Goal: Task Accomplishment & Management: Complete application form

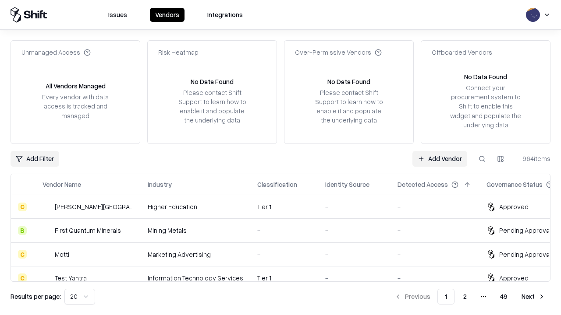
click at [439, 159] on link "Add Vendor" at bounding box center [439, 159] width 55 height 16
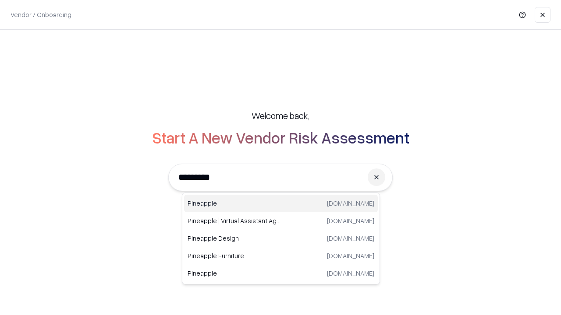
click at [281, 204] on div "Pineapple [DOMAIN_NAME]" at bounding box center [281, 204] width 194 height 18
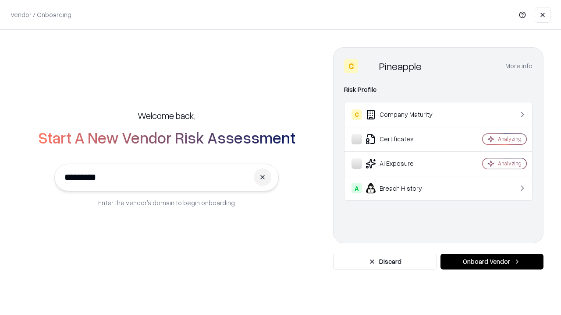
type input "*********"
click at [491, 262] on button "Onboard Vendor" at bounding box center [491, 262] width 103 height 16
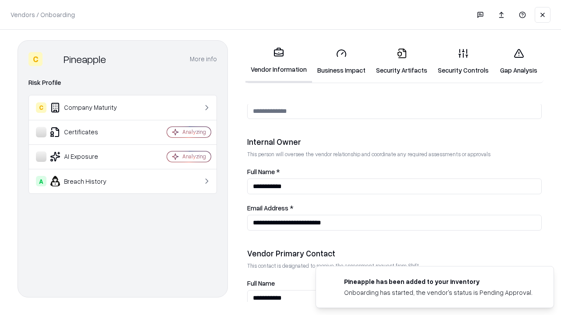
scroll to position [454, 0]
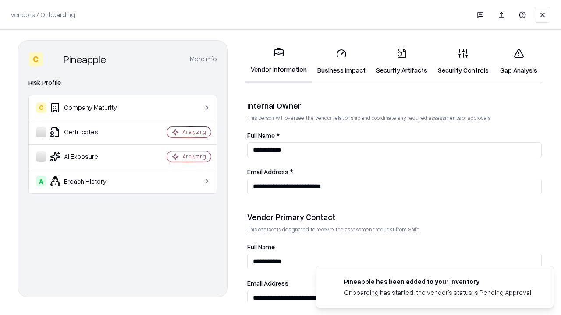
click at [341, 61] on link "Business Impact" at bounding box center [341, 61] width 59 height 41
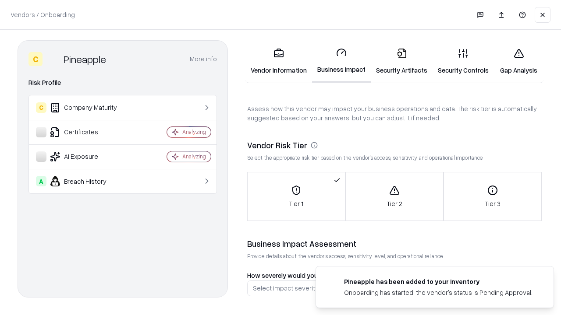
click at [401, 61] on link "Security Artifacts" at bounding box center [401, 61] width 62 height 41
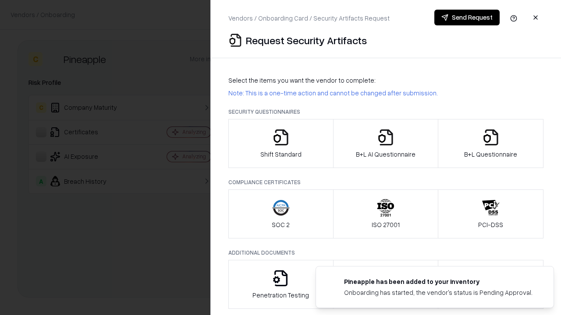
click at [280, 144] on icon "button" at bounding box center [281, 138] width 18 height 18
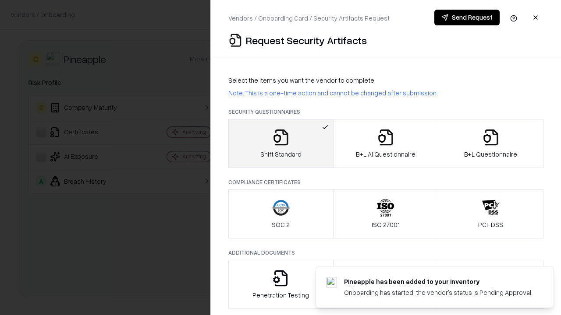
click at [466, 18] on button "Send Request" at bounding box center [466, 18] width 65 height 16
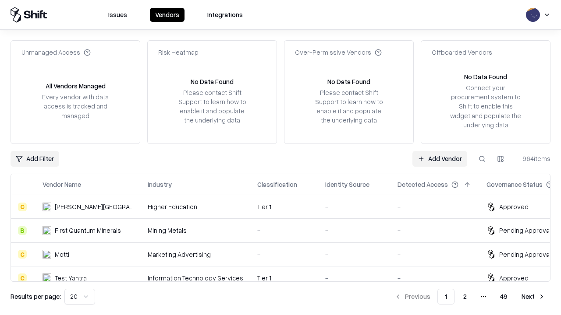
click at [482, 159] on button at bounding box center [482, 159] width 16 height 16
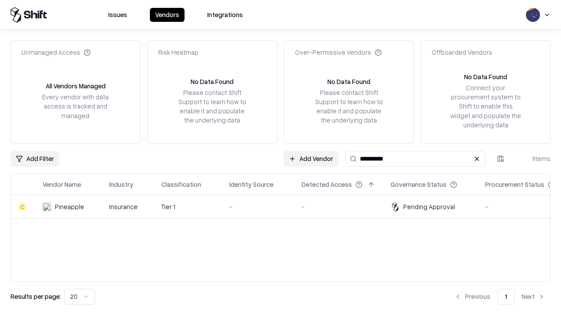
type input "*********"
click at [286, 207] on div "-" at bounding box center [258, 206] width 58 height 9
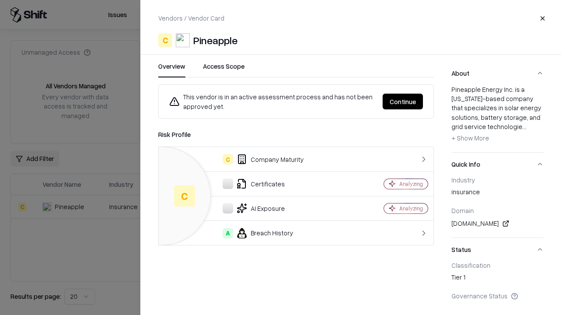
click at [402, 102] on button "Continue" at bounding box center [402, 102] width 40 height 16
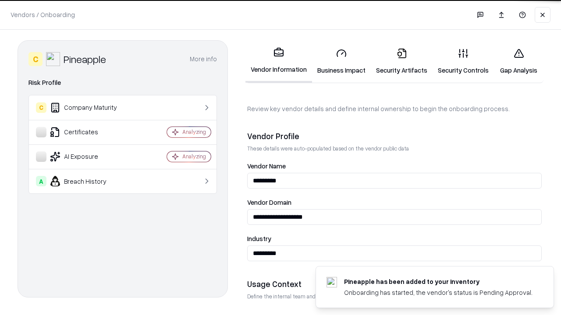
click at [401, 61] on link "Security Artifacts" at bounding box center [401, 61] width 62 height 41
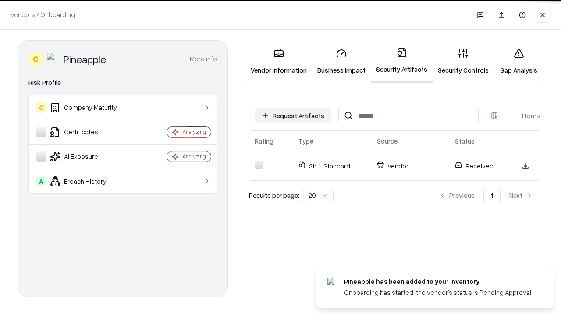
click at [463, 61] on link "Security Controls" at bounding box center [462, 61] width 61 height 41
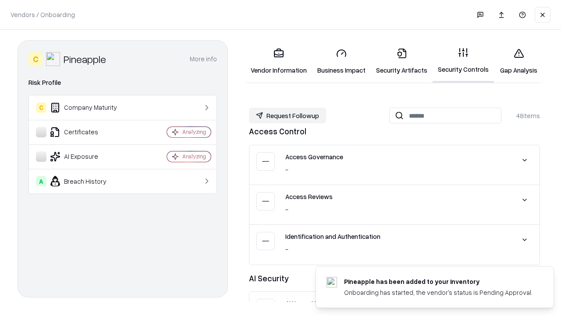
click at [287, 116] on button "Request Followup" at bounding box center [287, 116] width 77 height 16
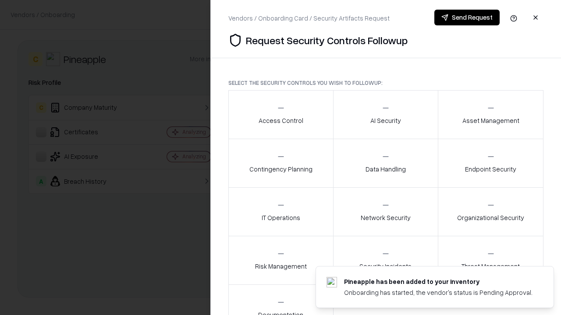
click at [280, 115] on div "Access Control" at bounding box center [280, 114] width 45 height 21
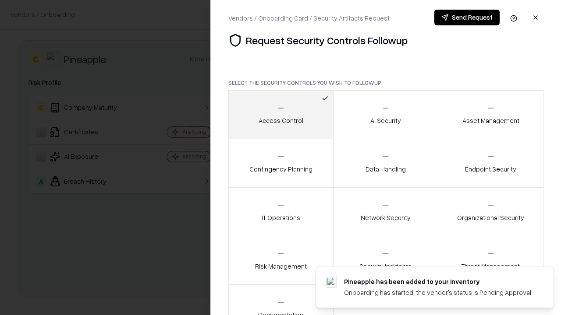
click at [466, 18] on button "Send Request" at bounding box center [466, 18] width 65 height 16
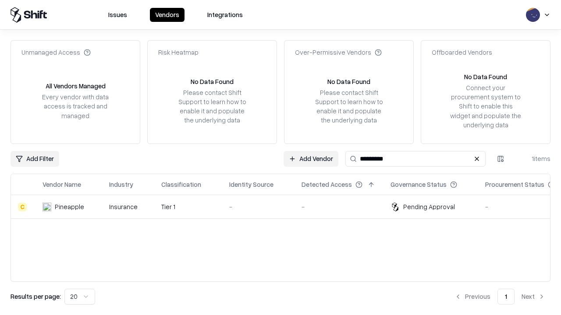
type input "*********"
click at [286, 207] on div "-" at bounding box center [258, 206] width 58 height 9
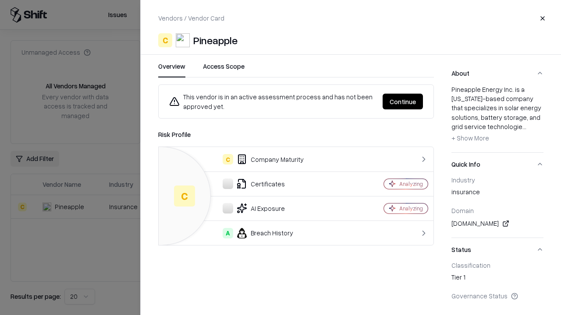
click at [402, 102] on button "Continue" at bounding box center [402, 102] width 40 height 16
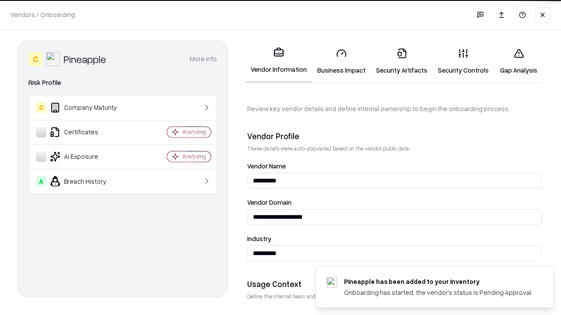
click at [518, 61] on link "Gap Analysis" at bounding box center [518, 61] width 49 height 41
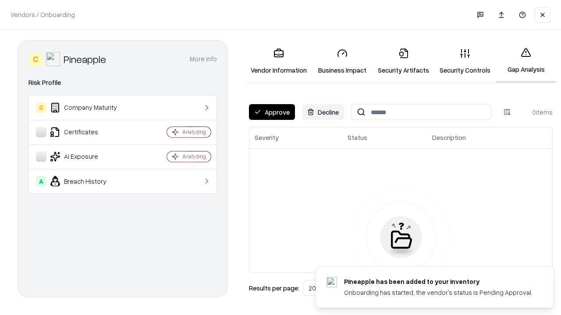
click at [272, 112] on button "Approve" at bounding box center [272, 112] width 46 height 16
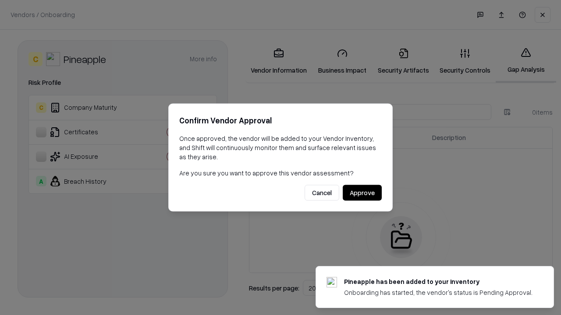
click at [362, 193] on button "Approve" at bounding box center [361, 193] width 39 height 16
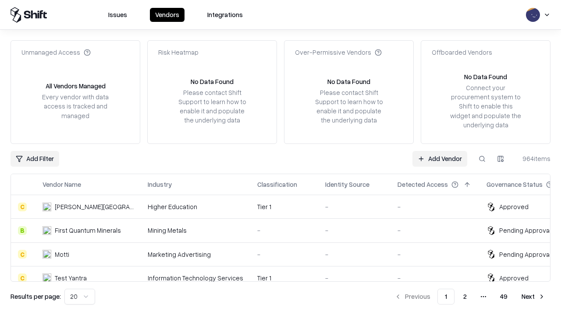
type input "*********"
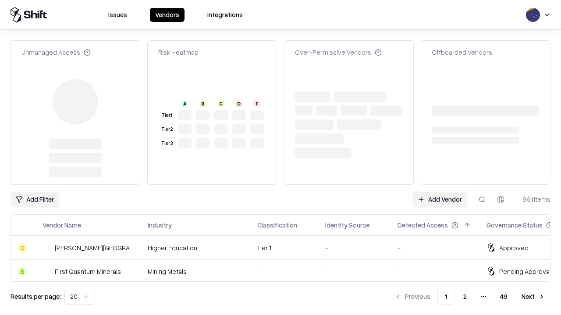
click at [439, 192] on link "Add Vendor" at bounding box center [439, 200] width 55 height 16
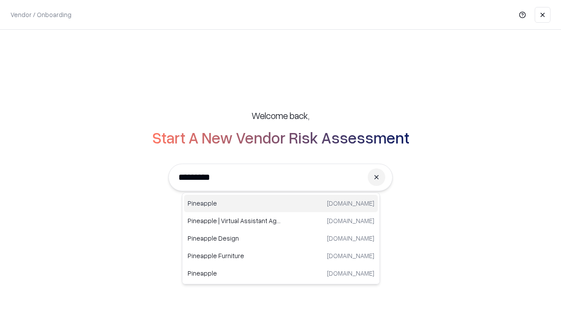
click at [281, 204] on div "Pineapple [DOMAIN_NAME]" at bounding box center [281, 204] width 194 height 18
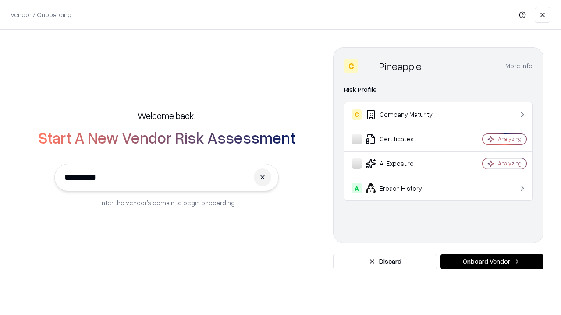
type input "*********"
click at [491, 262] on button "Onboard Vendor" at bounding box center [491, 262] width 103 height 16
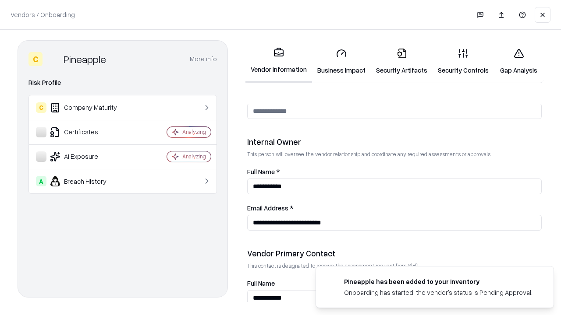
scroll to position [454, 0]
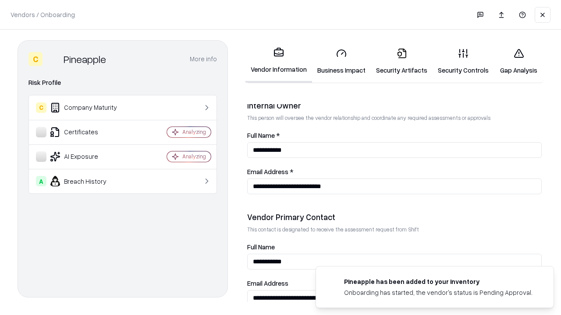
click at [518, 61] on link "Gap Analysis" at bounding box center [518, 61] width 49 height 41
